Goal: Task Accomplishment & Management: Manage account settings

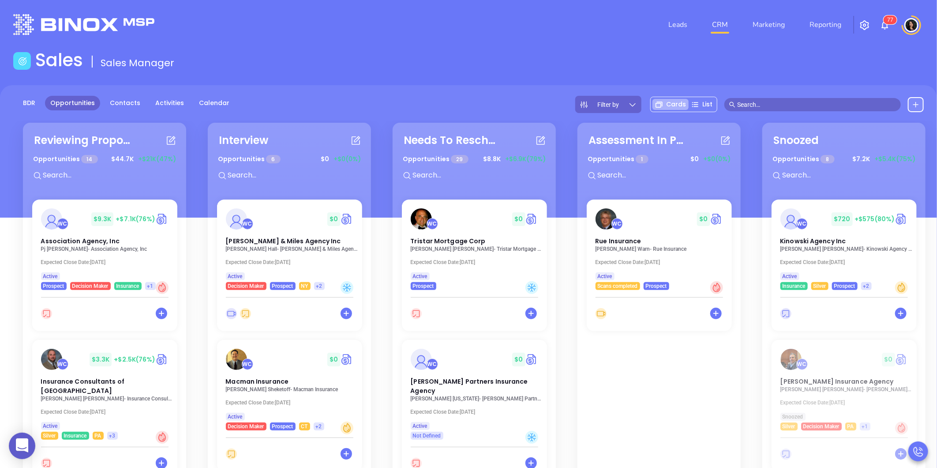
click at [360, 70] on div "Sales Sales Manager" at bounding box center [468, 61] width 921 height 25
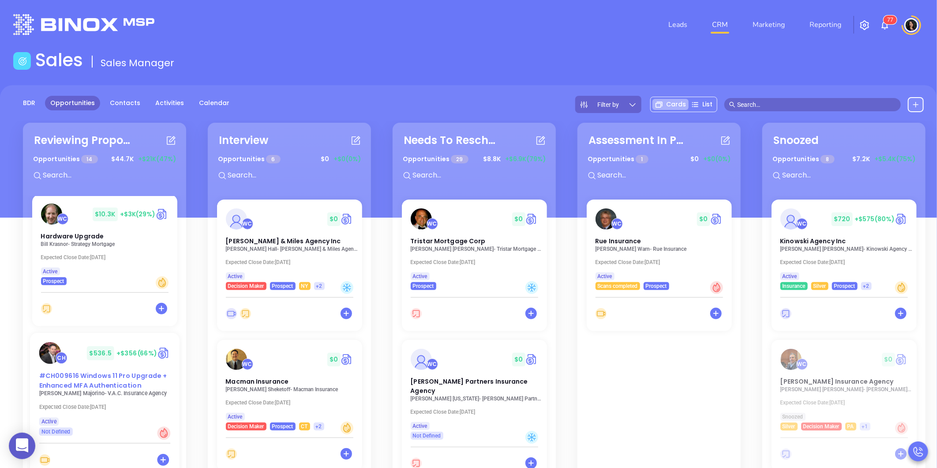
click at [110, 374] on span "#CH009616 Windows 11 Pro Upgrade + Enhanced MFA Authentication" at bounding box center [103, 380] width 128 height 19
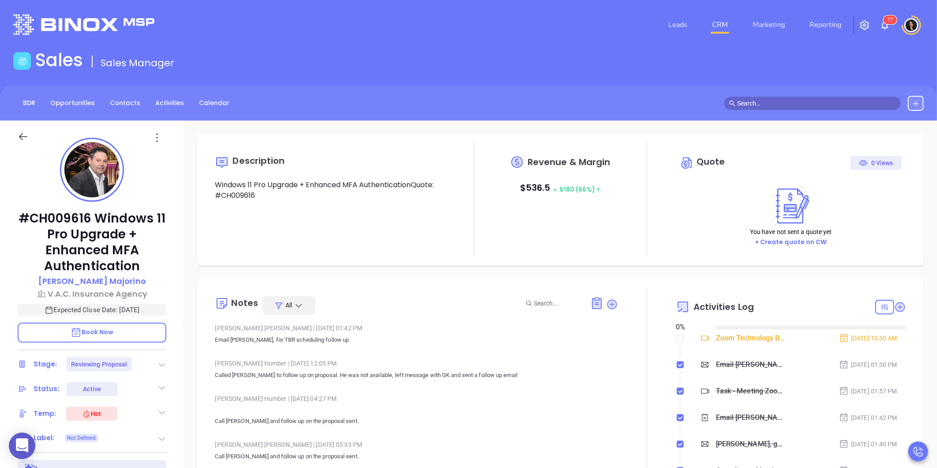
type input "[DATE]"
type input "[PERSON_NAME]"
